Goal: Task Accomplishment & Management: Manage account settings

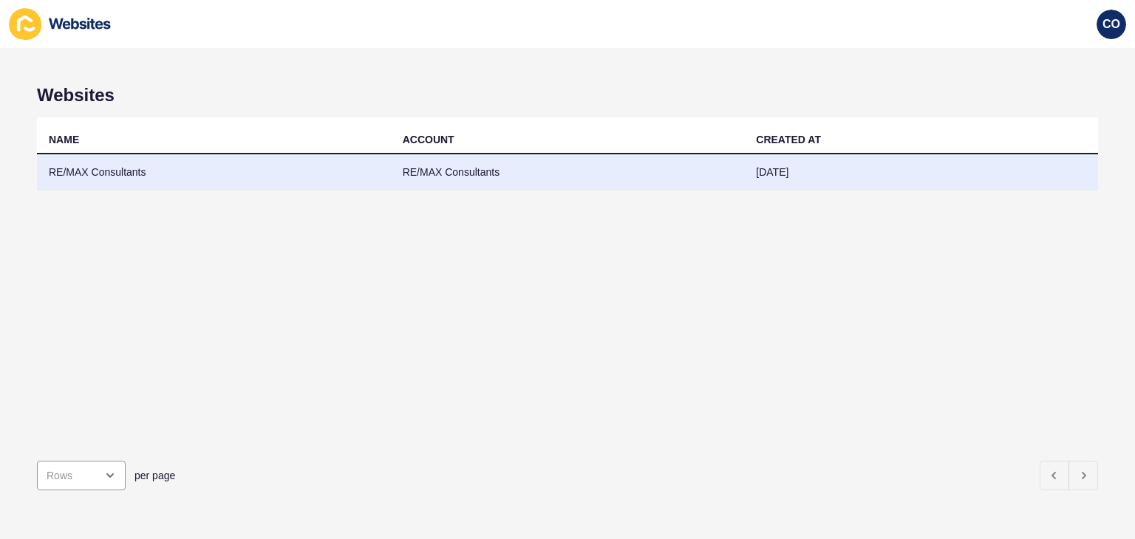
click at [78, 166] on td "RE/MAX Consultants" at bounding box center [214, 172] width 354 height 36
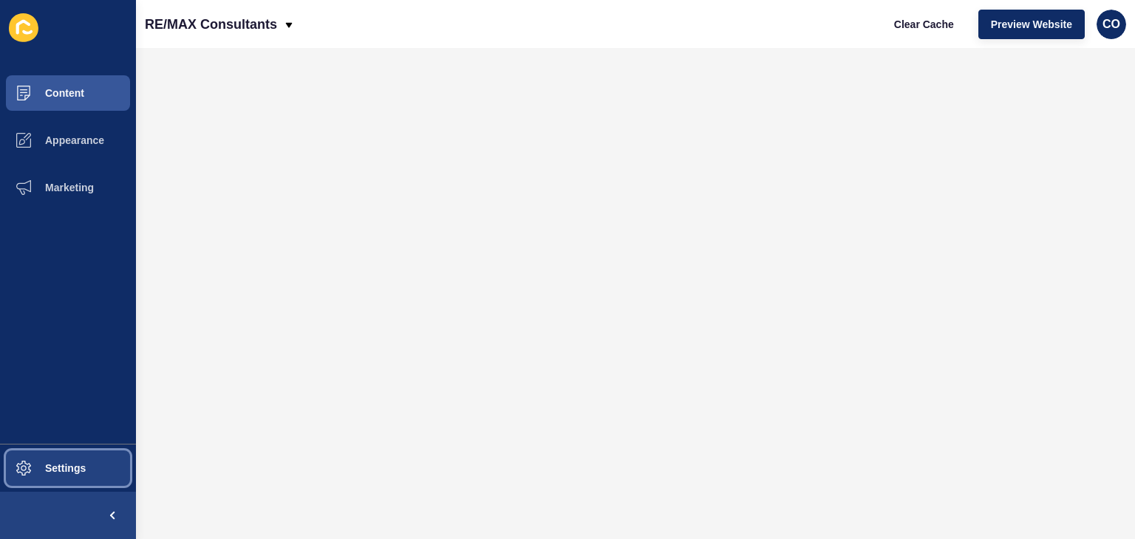
click at [80, 464] on span "Settings" at bounding box center [42, 468] width 88 height 12
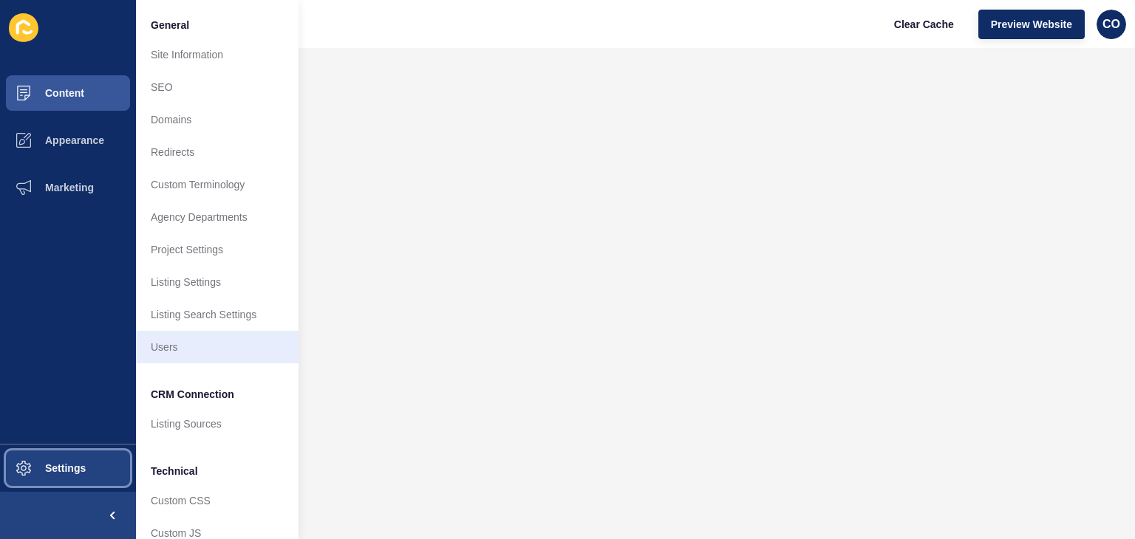
scroll to position [63, 0]
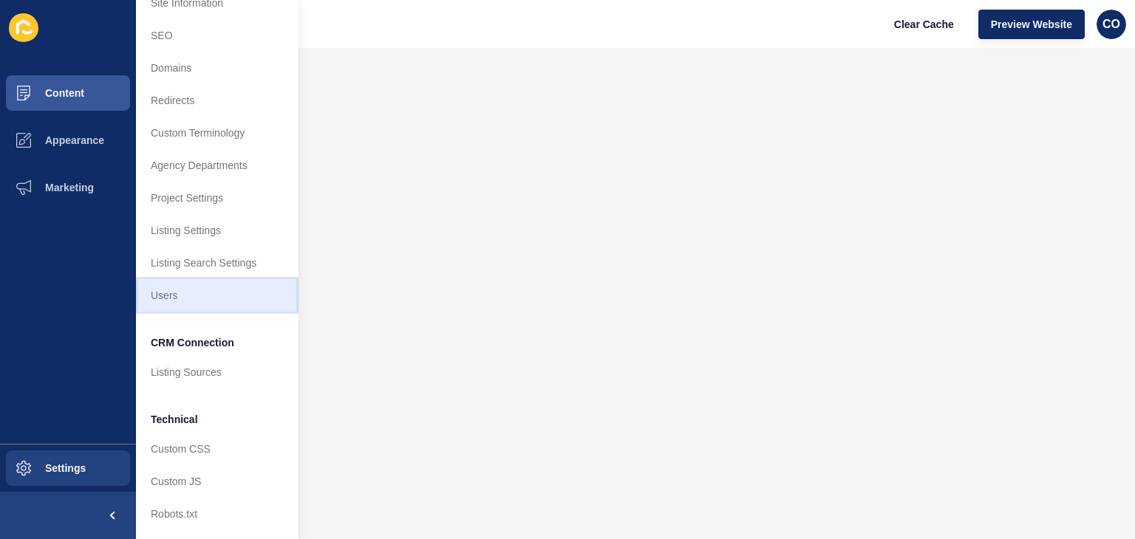
click at [175, 281] on link "Users" at bounding box center [217, 295] width 163 height 33
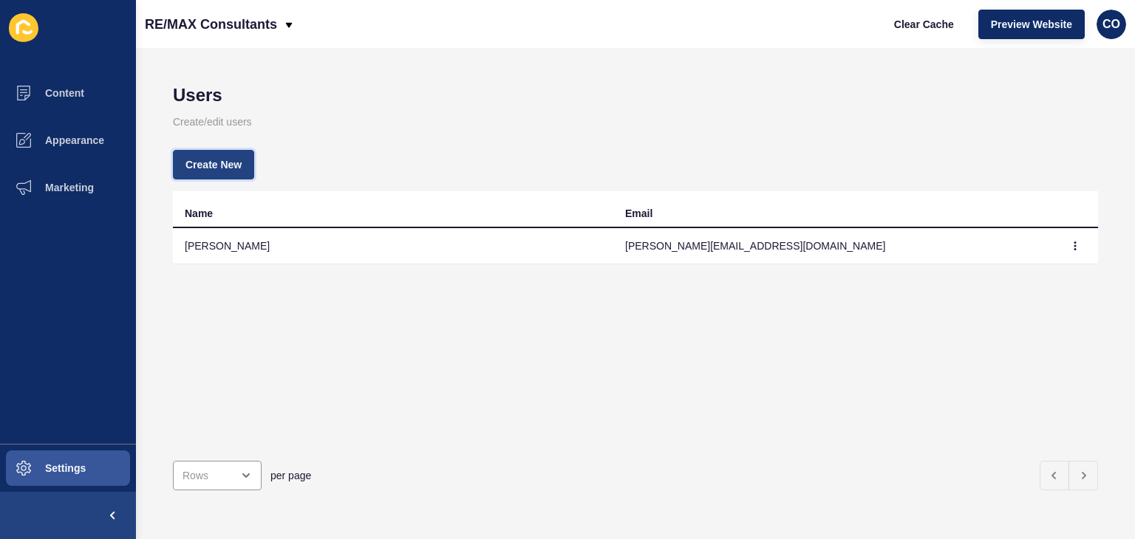
click at [210, 169] on span "Create New" at bounding box center [213, 164] width 56 height 15
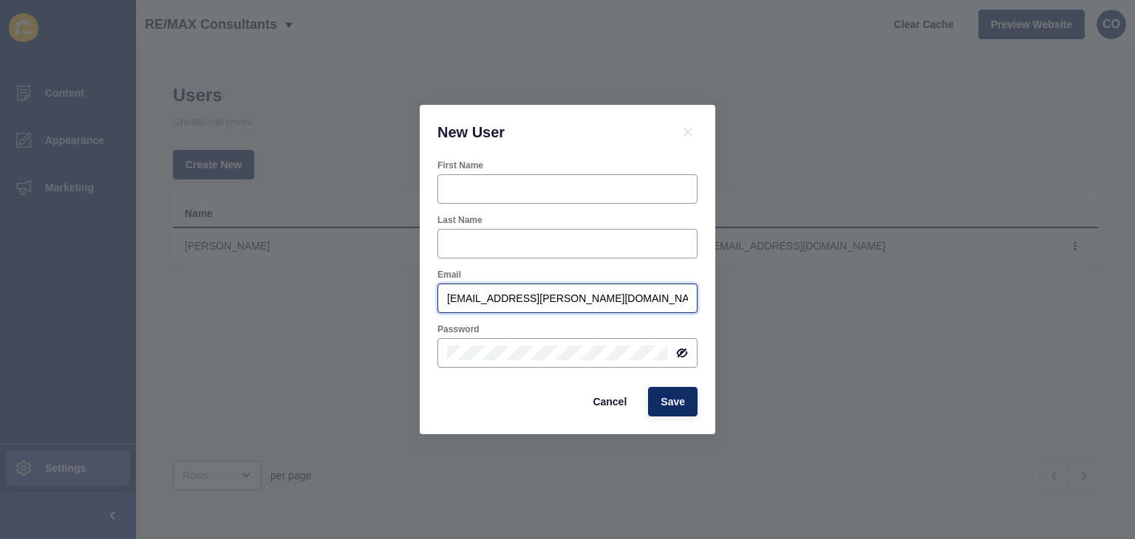
drag, startPoint x: 559, startPoint y: 301, endPoint x: 388, endPoint y: 301, distance: 170.7
click at [388, 301] on div "New User First Name Last Name Email christian.oliveros@rexsoftware.com.au Passw…" at bounding box center [567, 269] width 1135 height 539
paste input "orinneintia@remax"
type input "corinneintia@remax.com.au"
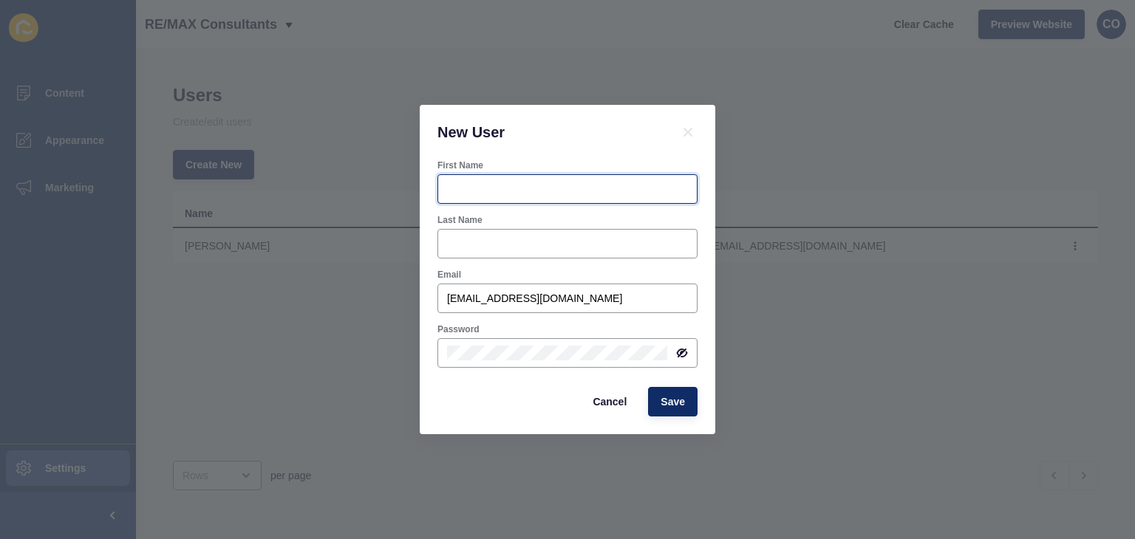
click at [547, 191] on input "First Name" at bounding box center [567, 189] width 241 height 15
type input "Corinne"
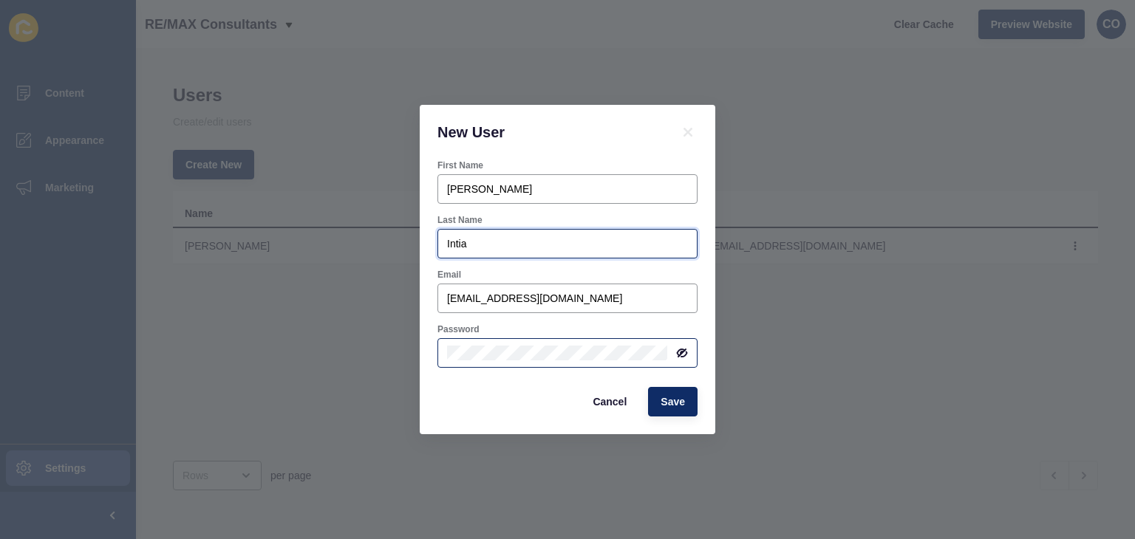
type input "Intia"
click at [683, 353] on icon at bounding box center [682, 353] width 12 height 12
click at [436, 352] on div "Password" at bounding box center [567, 345] width 263 height 47
click at [403, 351] on div "New User First Name Corinne Last Name Intia Email corinneintia@remax.com.au Pas…" at bounding box center [567, 269] width 1135 height 539
click at [461, 394] on div "Cancel Save" at bounding box center [567, 402] width 269 height 38
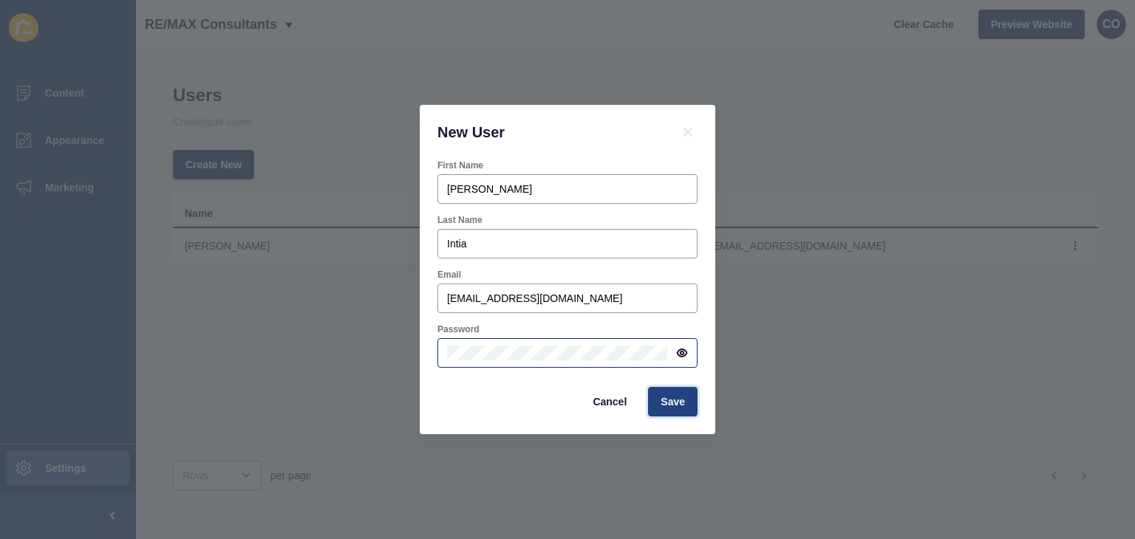
click at [680, 406] on span "Save" at bounding box center [672, 402] width 24 height 15
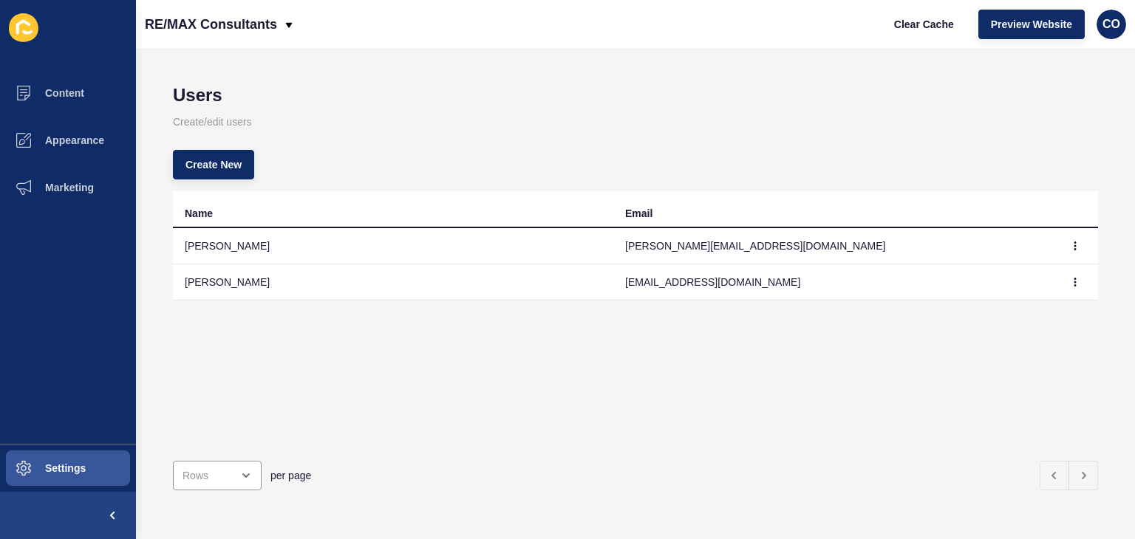
click at [652, 281] on td "corinneintia@remax.com.au" at bounding box center [833, 282] width 440 height 36
drag, startPoint x: 756, startPoint y: 282, endPoint x: 615, endPoint y: 281, distance: 141.1
click at [615, 281] on td "corinneintia@remax.com.au" at bounding box center [833, 282] width 440 height 36
copy td "corinneintia@remax.com.au"
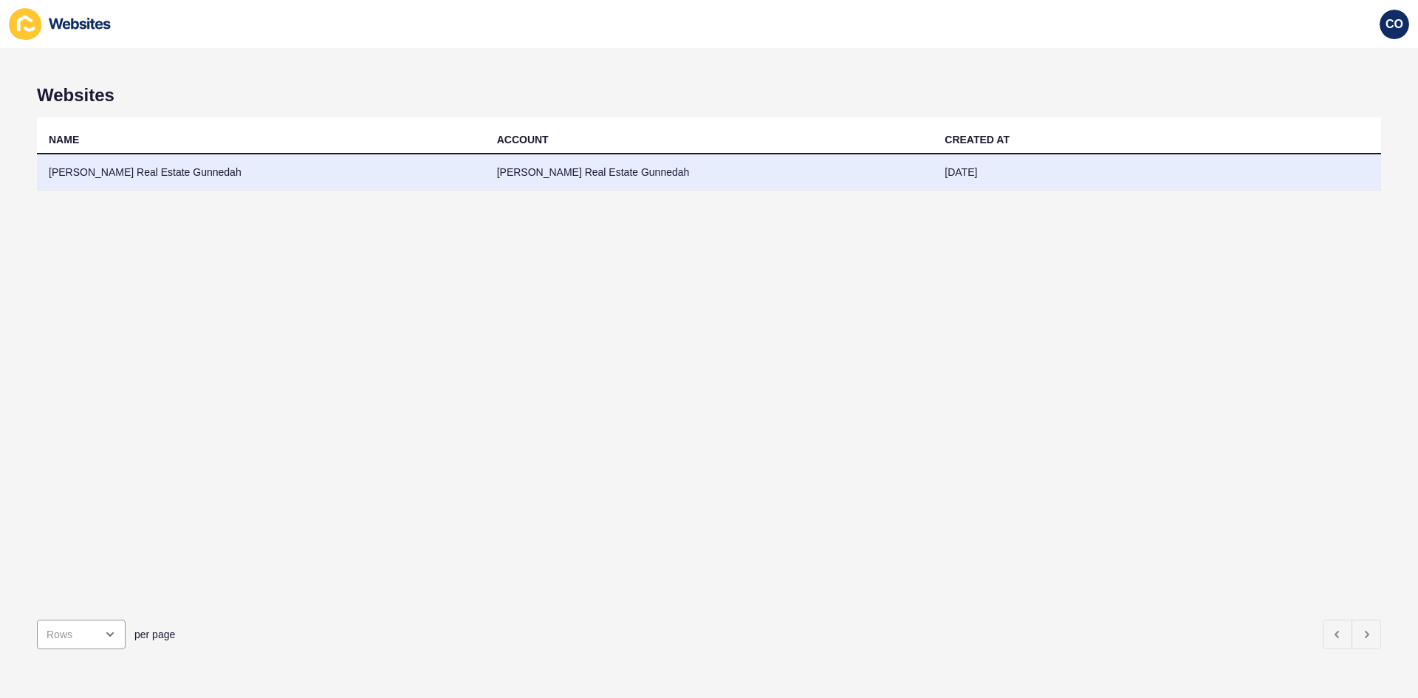
click at [116, 168] on td "[PERSON_NAME] Real Estate Gunnedah" at bounding box center [261, 172] width 448 height 36
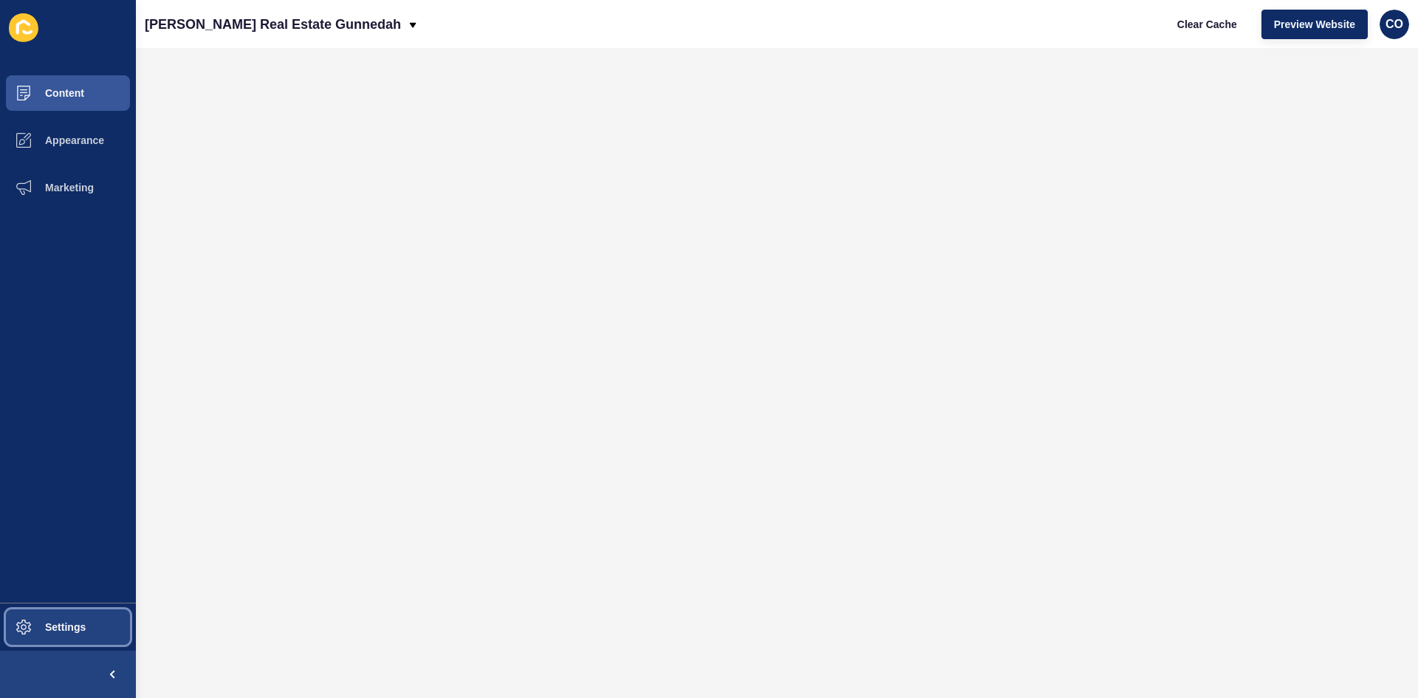
click at [105, 539] on button "Settings" at bounding box center [68, 627] width 136 height 47
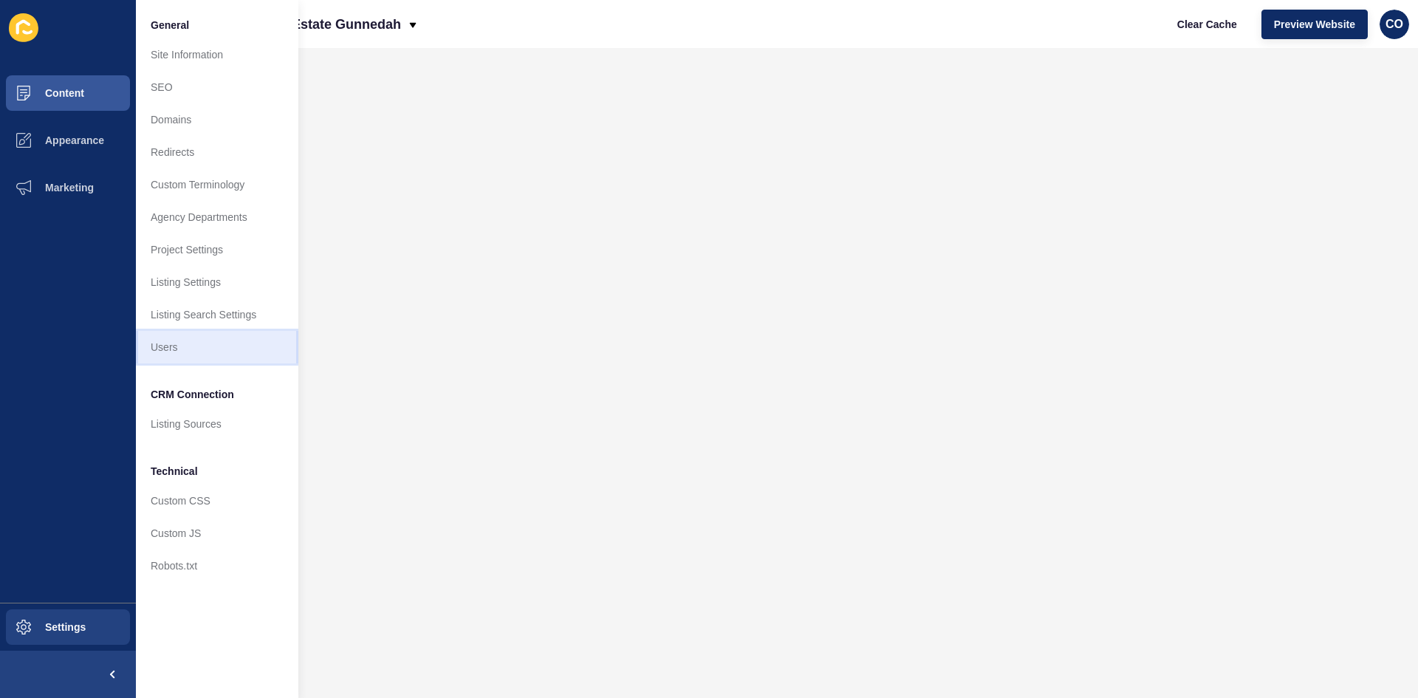
click at [193, 352] on link "Users" at bounding box center [217, 347] width 163 height 33
